Goal: Information Seeking & Learning: Find specific page/section

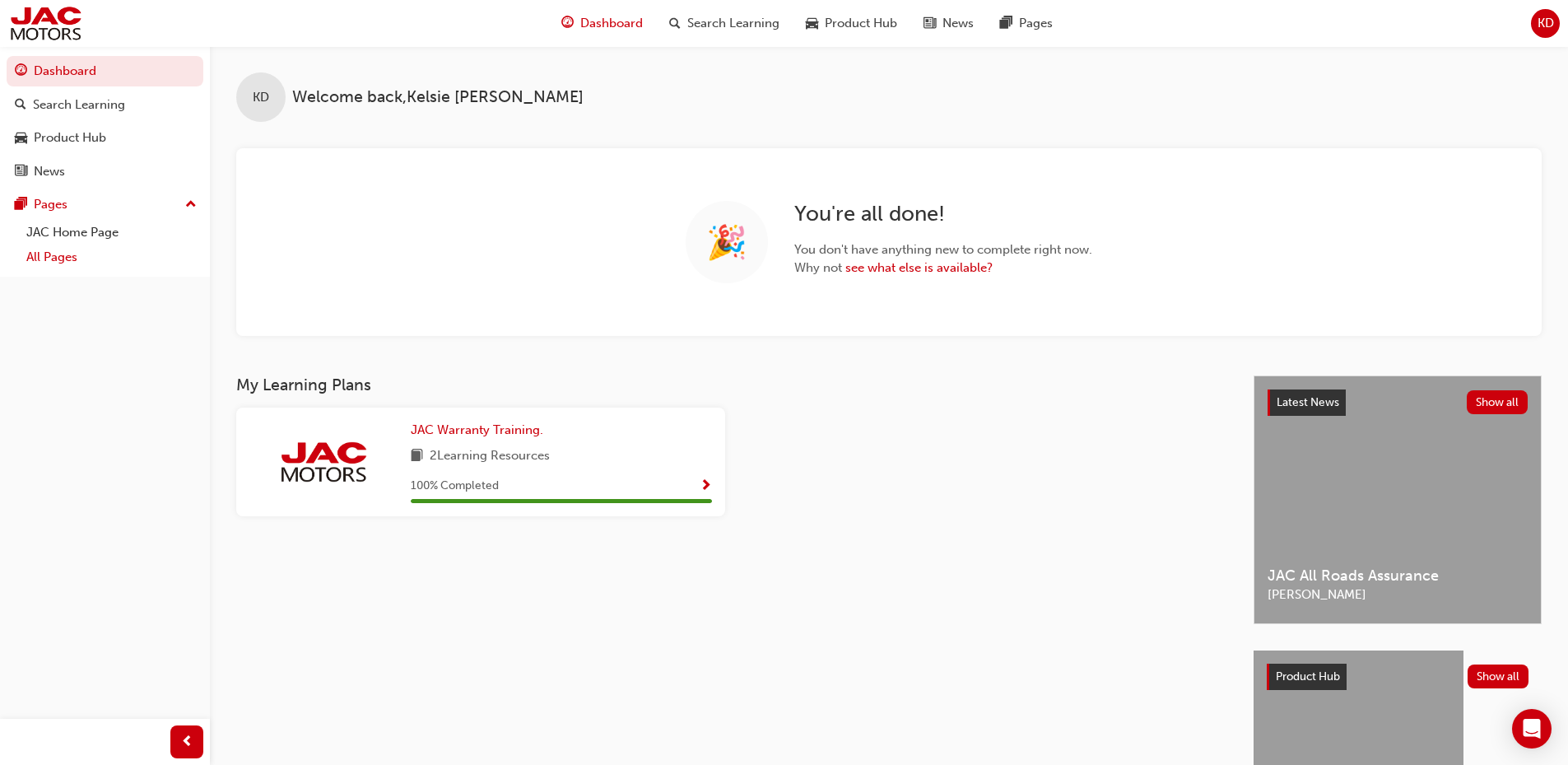
click at [45, 259] on link "All Pages" at bounding box center [112, 258] width 184 height 26
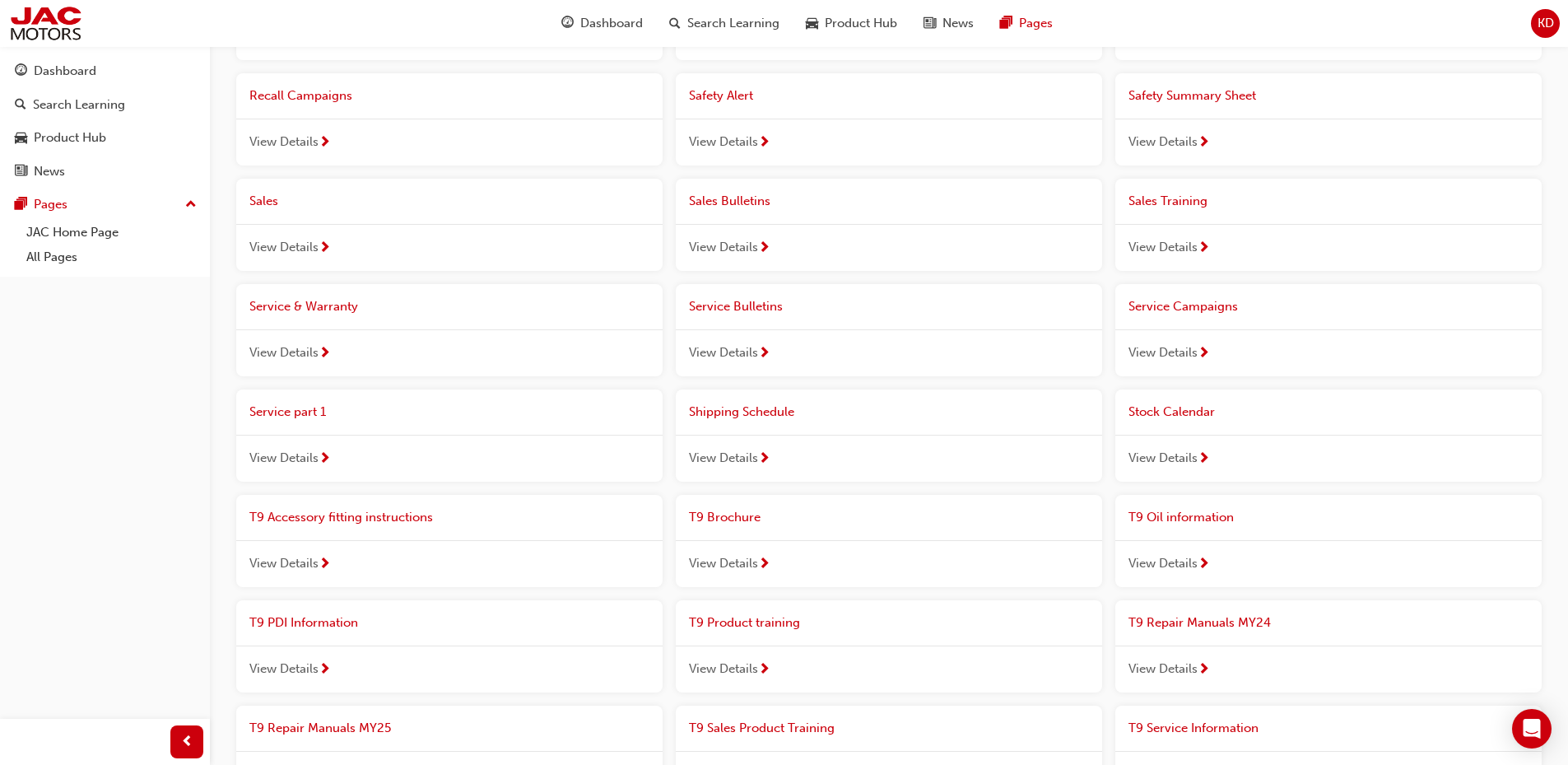
scroll to position [842, 0]
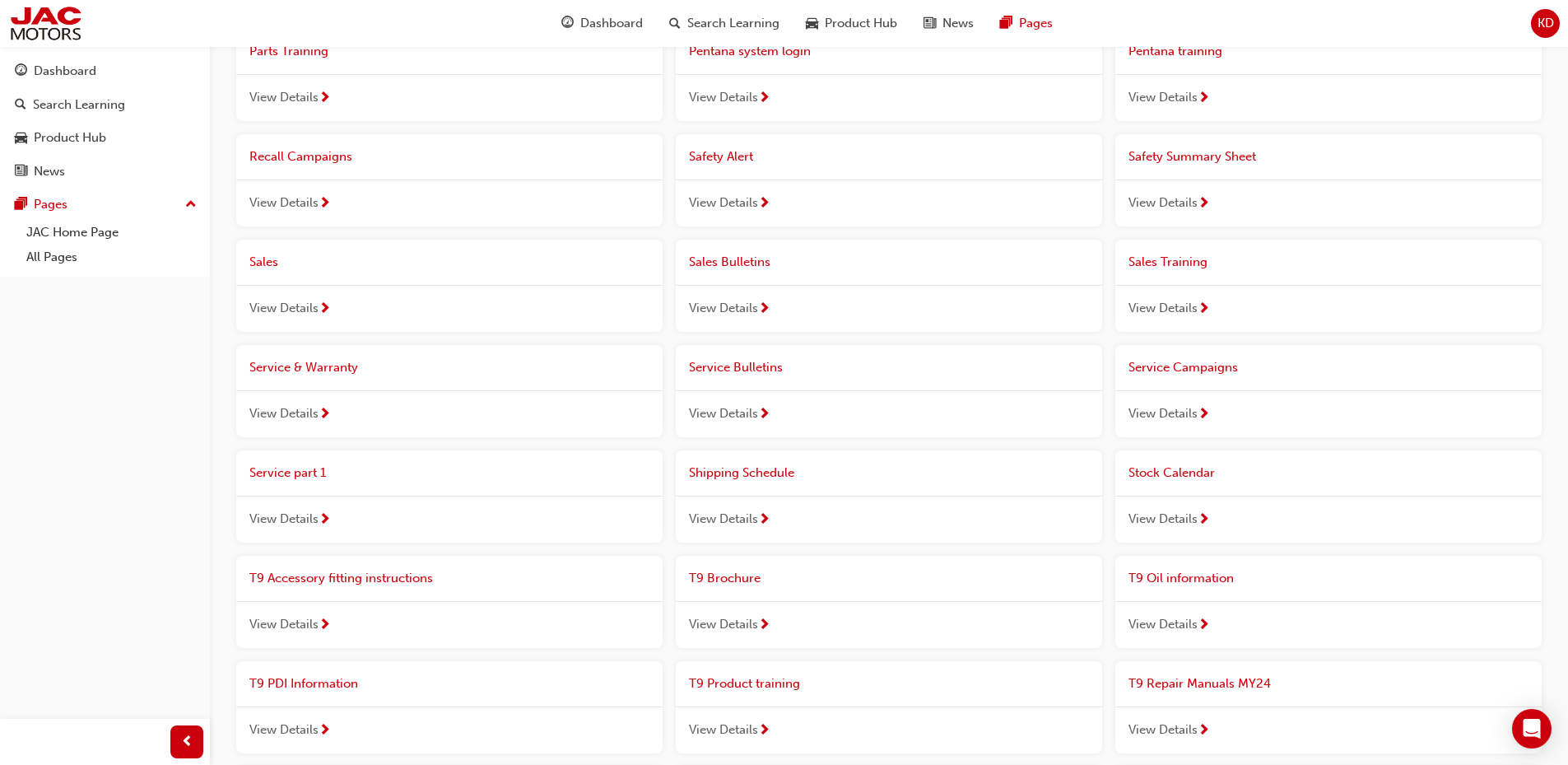
click at [335, 362] on span "Service & Warranty" at bounding box center [303, 367] width 108 height 15
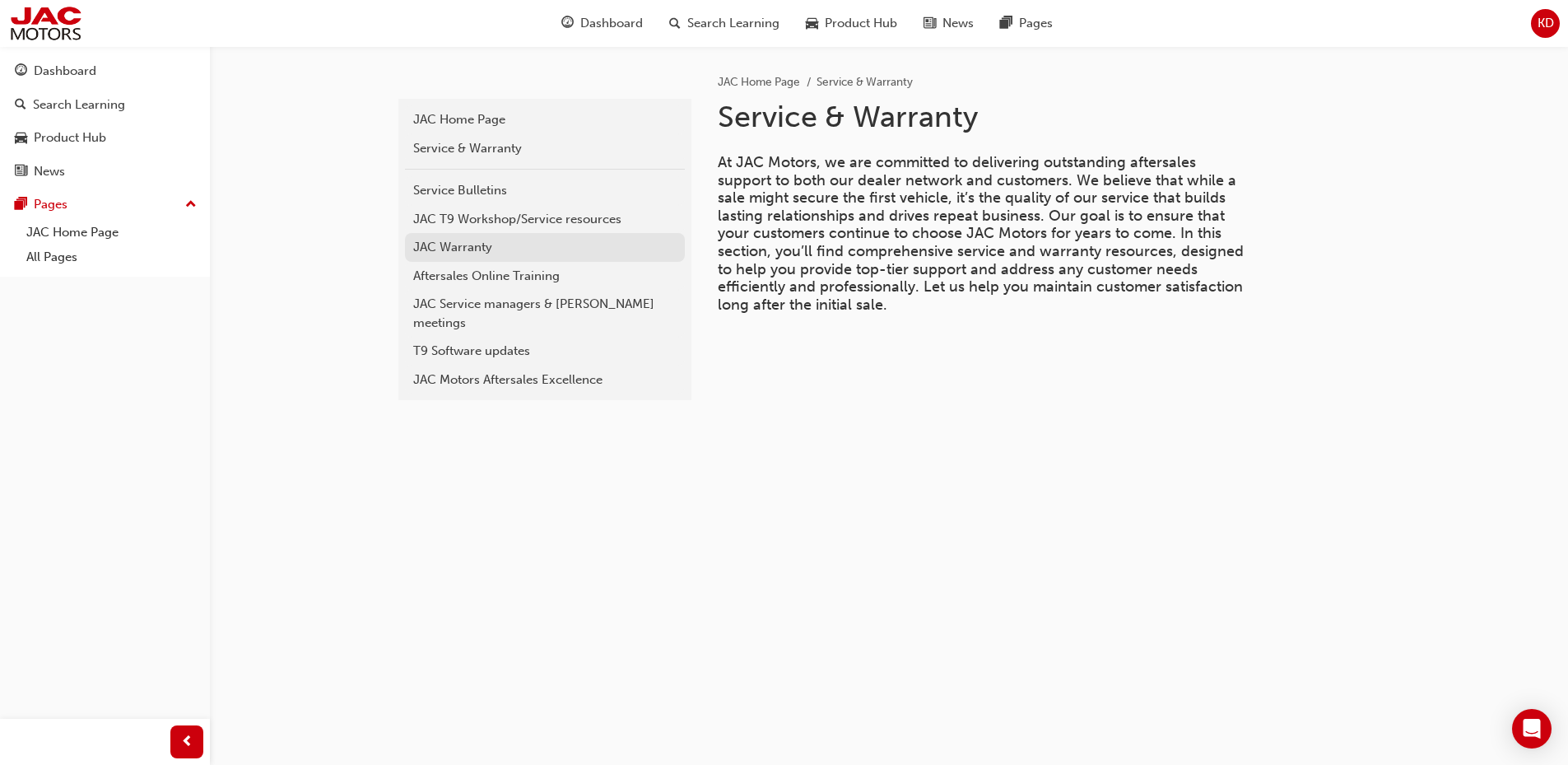
click at [479, 249] on div "JAC Warranty" at bounding box center [545, 247] width 263 height 19
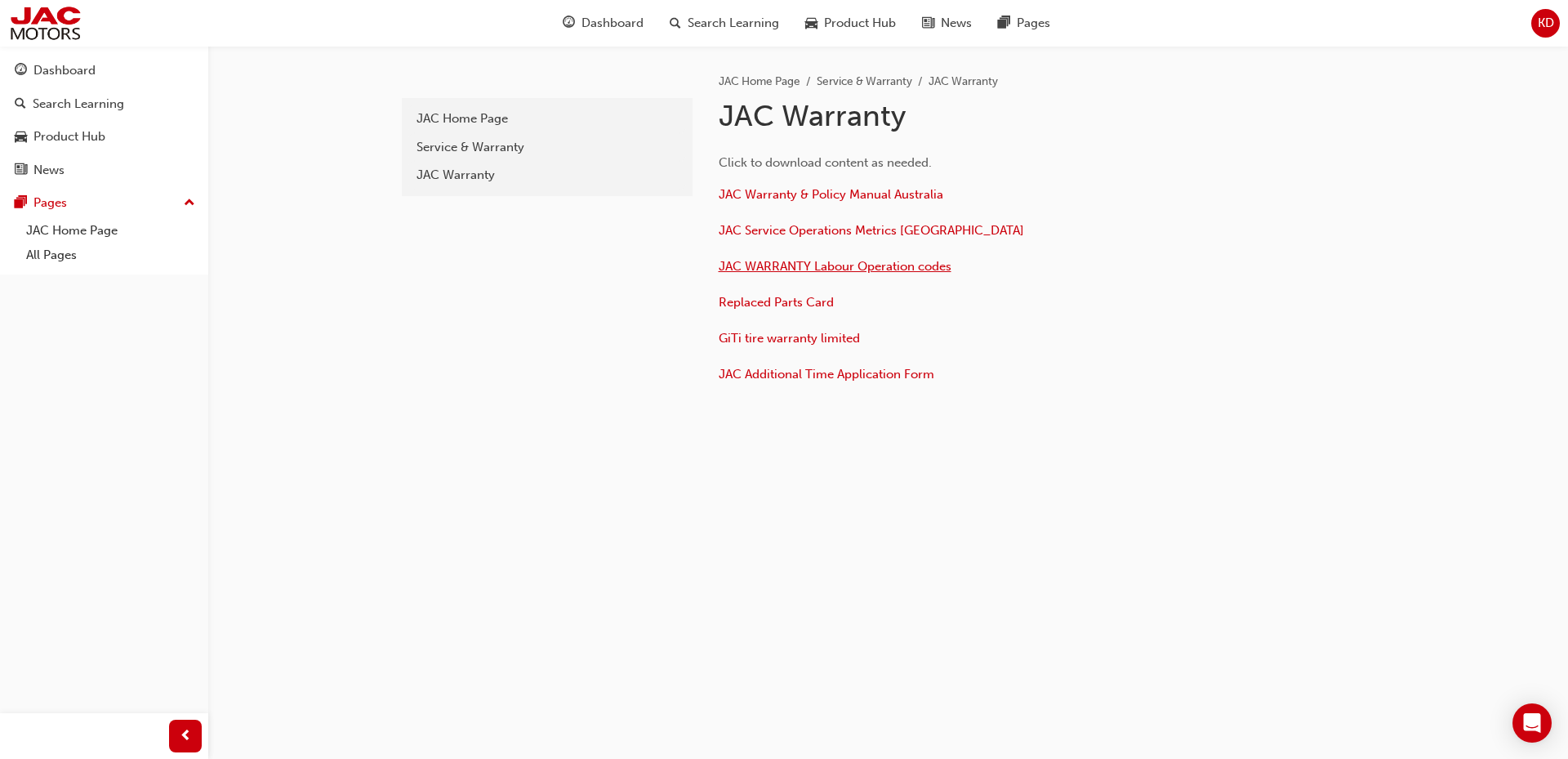
click at [825, 264] on span "JAC WARRANTY Labour Operation codes" at bounding box center [835, 267] width 233 height 14
click at [817, 529] on div "warranty JAC Home Page Service & Warranty JAC Warranty JAC Home Page Service & …" at bounding box center [784, 380] width 1568 height 759
click at [828, 261] on span "JAC WARRANTY Labour Operation codes" at bounding box center [835, 267] width 233 height 14
